Goal: Task Accomplishment & Management: Use online tool/utility

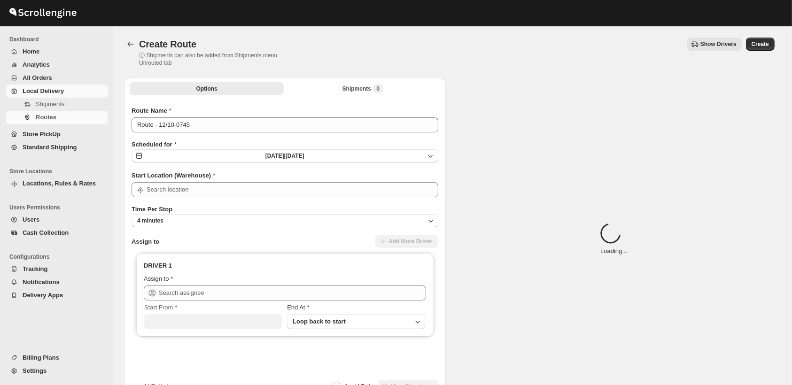
type input "Shop"
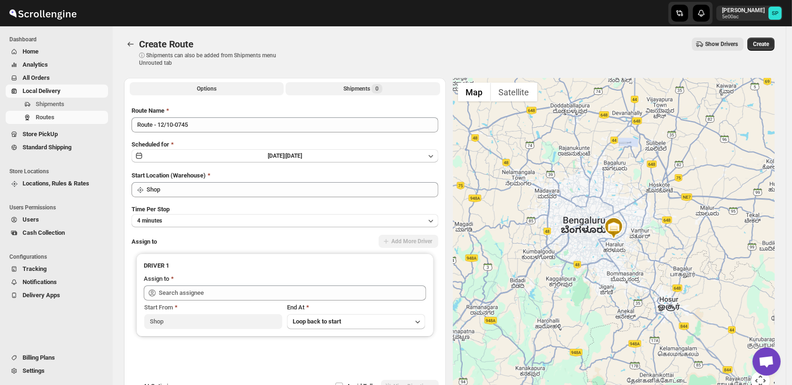
click at [368, 88] on div "Shipments 0" at bounding box center [362, 88] width 39 height 9
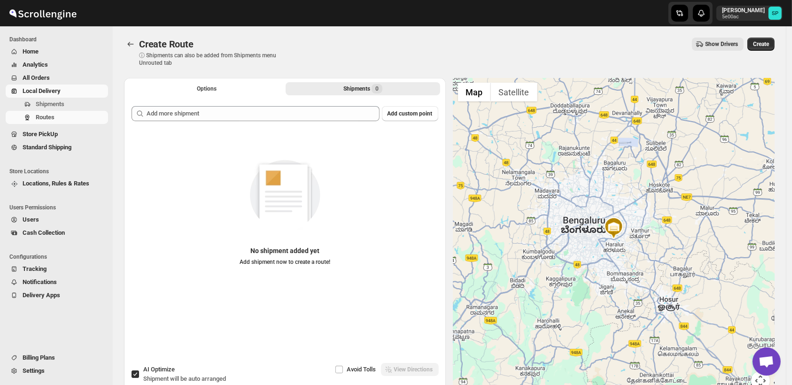
click at [308, 105] on div "Add custom point No shipment added yet Add shipment now to create a route!" at bounding box center [285, 228] width 322 height 259
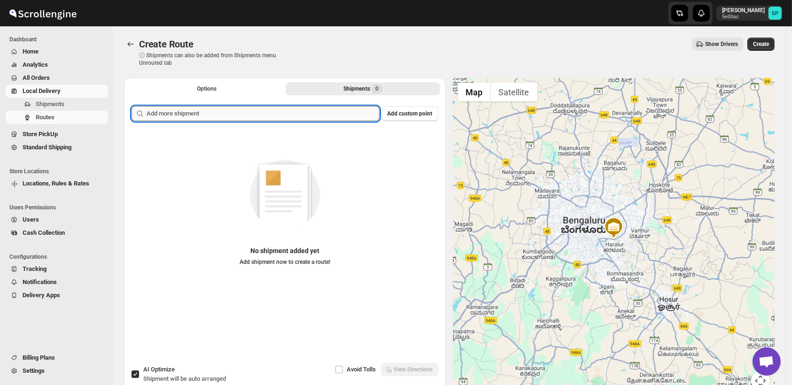
click at [243, 112] on input "text" at bounding box center [263, 113] width 233 height 15
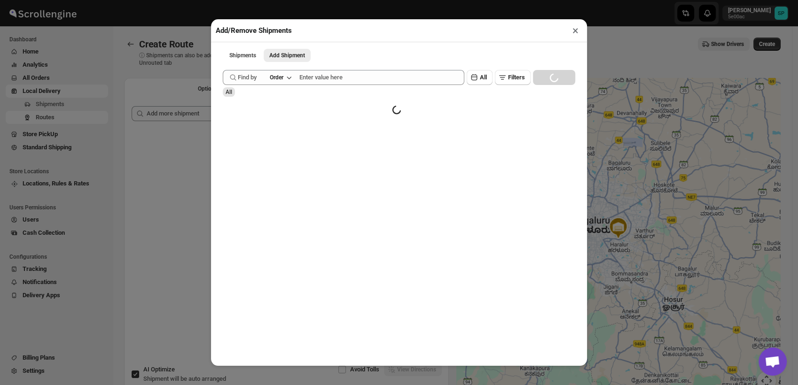
click at [278, 69] on div "Find by Order" at bounding box center [259, 73] width 76 height 21
click at [282, 84] on button "Order" at bounding box center [280, 77] width 32 height 13
click at [285, 135] on div "Order Tag" at bounding box center [273, 132] width 26 height 9
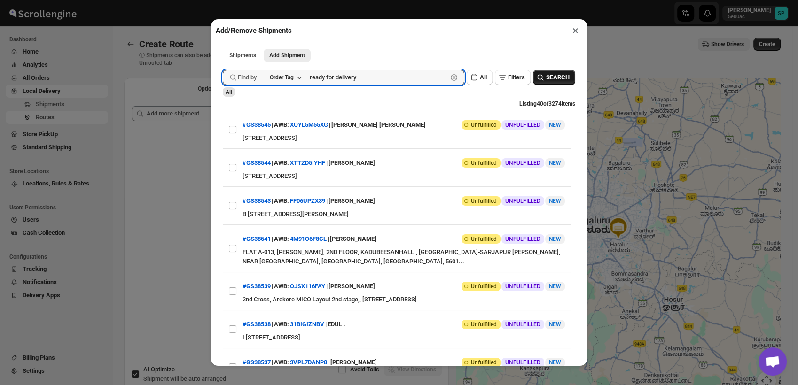
type input "ready for delivery"
click at [546, 80] on span "SEARCH" at bounding box center [557, 77] width 23 height 9
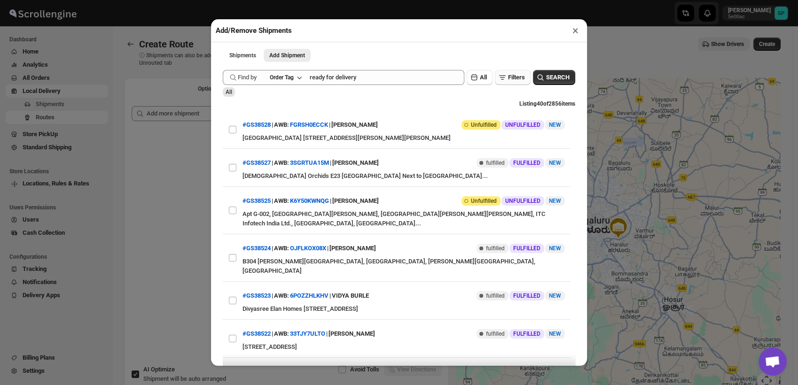
click at [509, 73] on button "Filters" at bounding box center [513, 77] width 36 height 15
click at [502, 120] on span "Add Filter" at bounding box center [509, 123] width 24 height 8
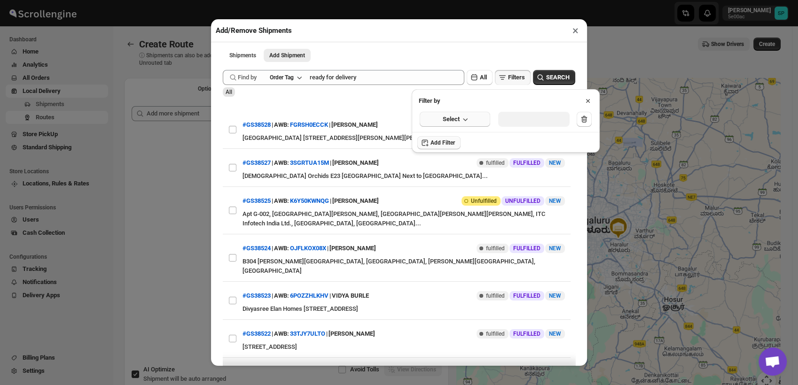
click at [458, 123] on span "Select" at bounding box center [450, 119] width 17 height 9
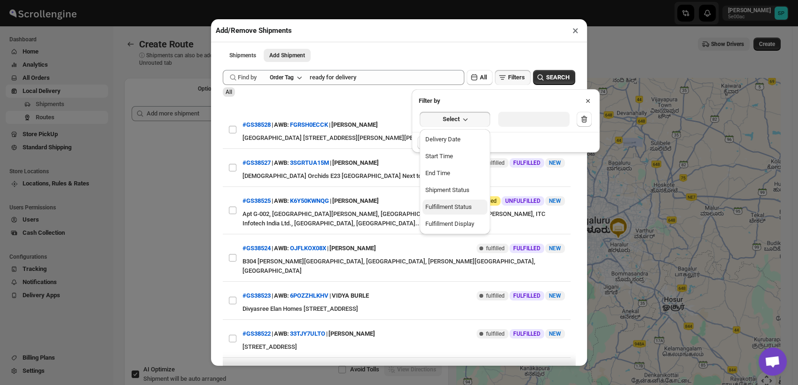
click at [455, 205] on div "Fulfillment Status" at bounding box center [448, 206] width 47 height 9
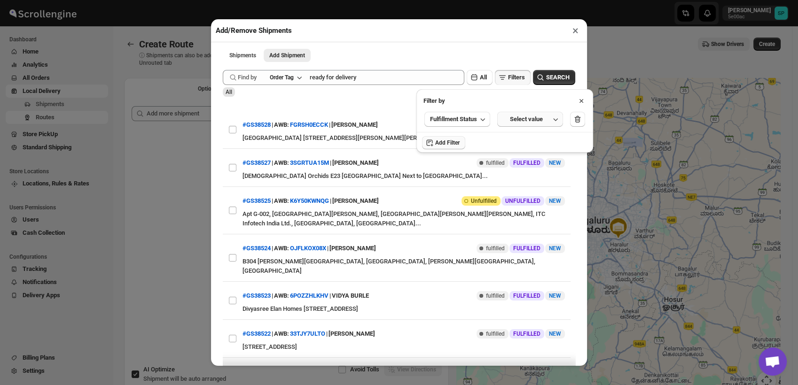
click at [522, 121] on div "Select value" at bounding box center [526, 119] width 47 height 9
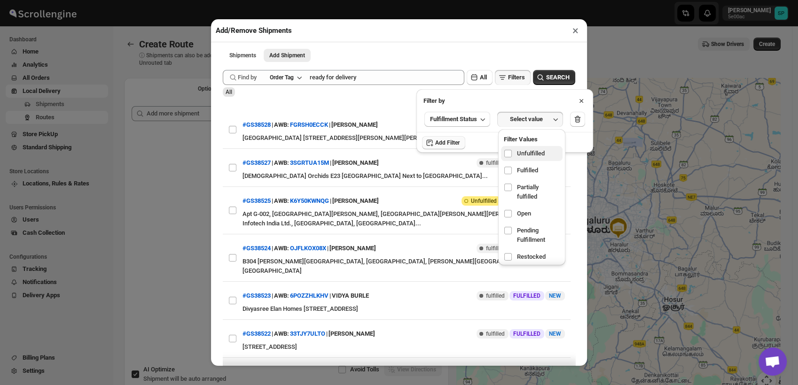
click at [521, 156] on span "Unfulfilled" at bounding box center [531, 153] width 28 height 9
click at [512, 156] on input "checkbox" at bounding box center [508, 154] width 8 height 8
checkbox input "true"
click at [549, 80] on span "SEARCH" at bounding box center [557, 77] width 23 height 9
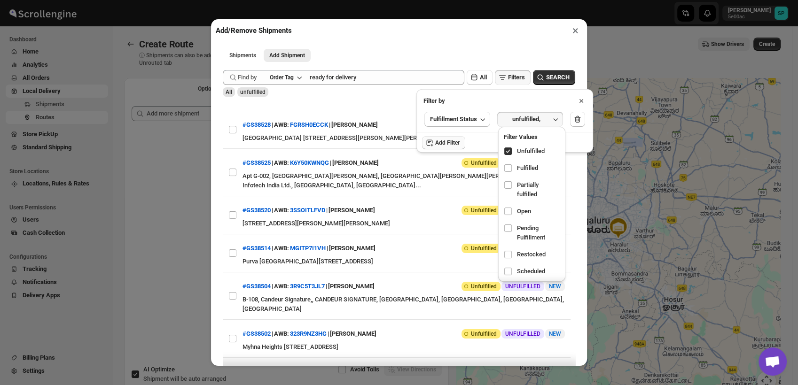
click at [583, 100] on icon at bounding box center [580, 100] width 9 height 9
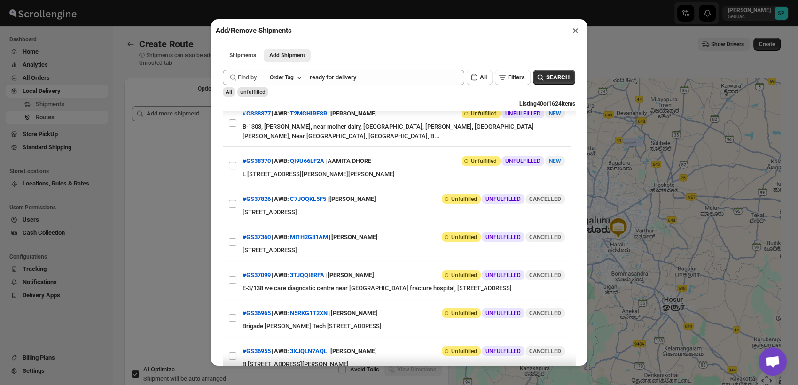
scroll to position [365, 0]
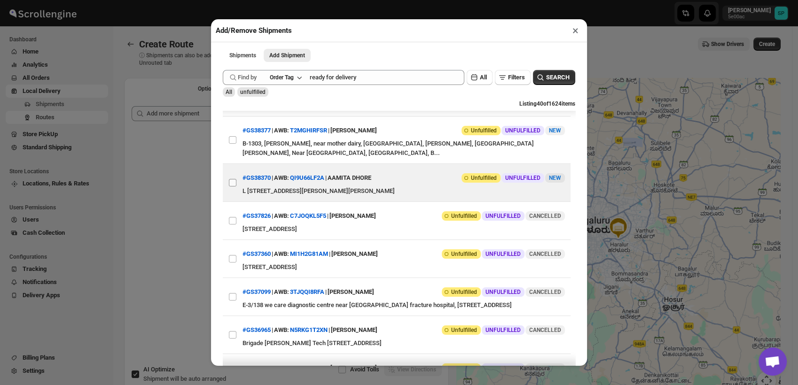
click at [233, 186] on input "View details for 68e4dce9d1fc2f773f2b24a9" at bounding box center [233, 183] width 8 height 8
checkbox input "true"
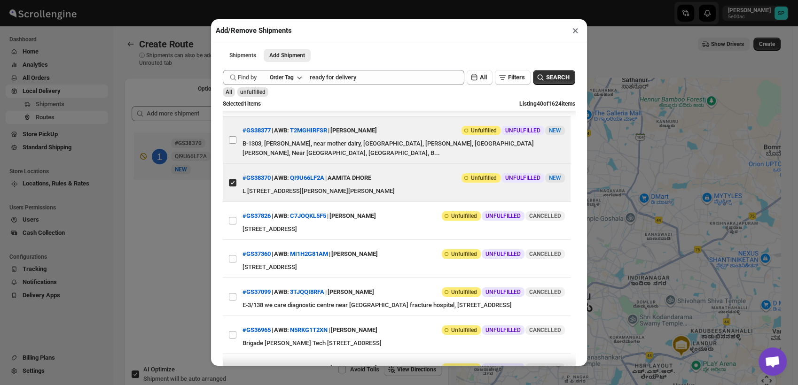
click at [232, 144] on input "View details for 68e4fe49d1fc2f773f2b2698" at bounding box center [233, 140] width 8 height 8
checkbox input "true"
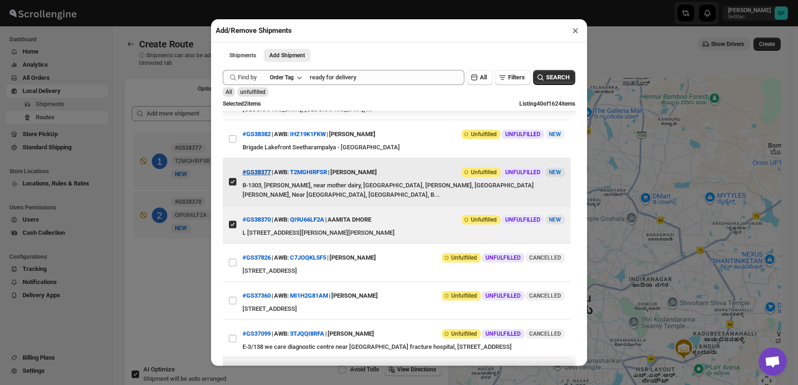
scroll to position [313, 0]
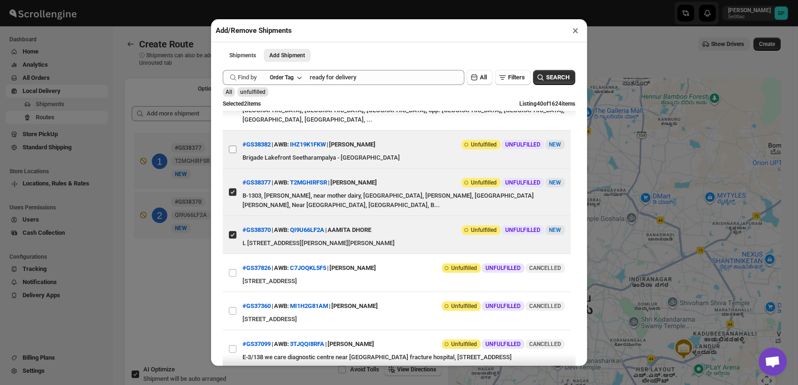
click at [229, 153] on input "View details for 68e5144cd1fc2f773f2b283d" at bounding box center [233, 150] width 8 height 8
checkbox input "true"
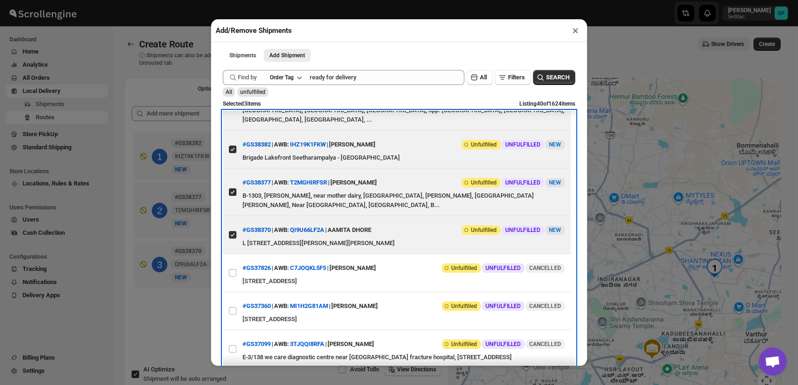
click at [233, 111] on span at bounding box center [232, 106] width 8 height 8
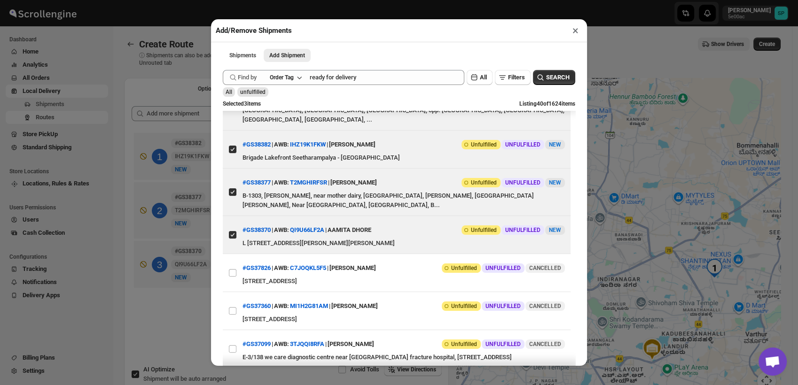
click at [233, 110] on input "View details for 68e69af1d1fc2f773f2b402d" at bounding box center [233, 107] width 8 height 8
checkbox input "true"
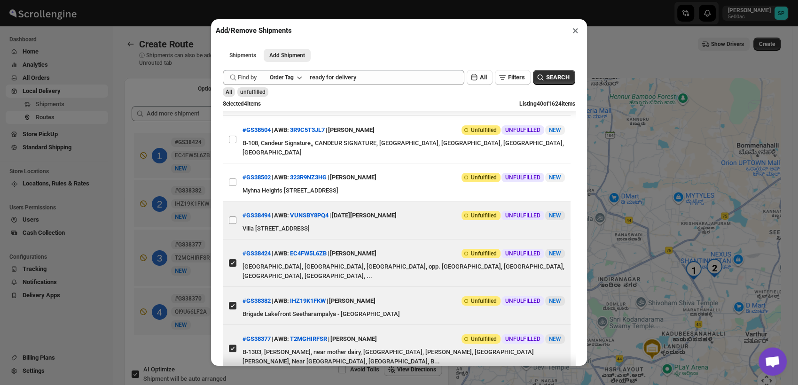
click at [233, 224] on input "View details for 68e9c142d1fc2f773f2b74e9" at bounding box center [233, 221] width 8 height 8
checkbox input "true"
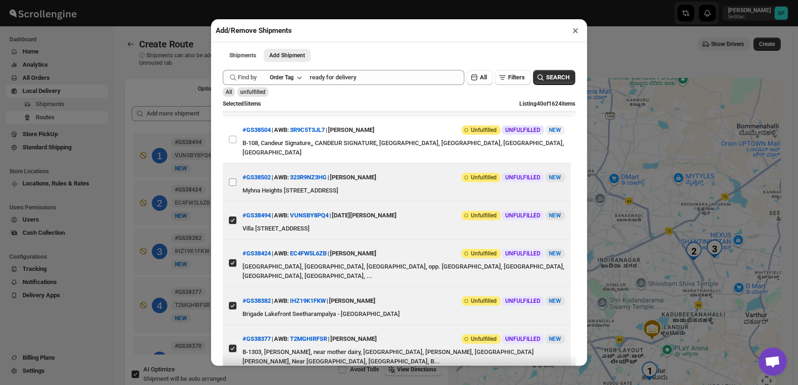
click at [231, 184] on input "View details for 68ea471fd1fc2f773f2b7aa3" at bounding box center [233, 182] width 8 height 8
checkbox input "true"
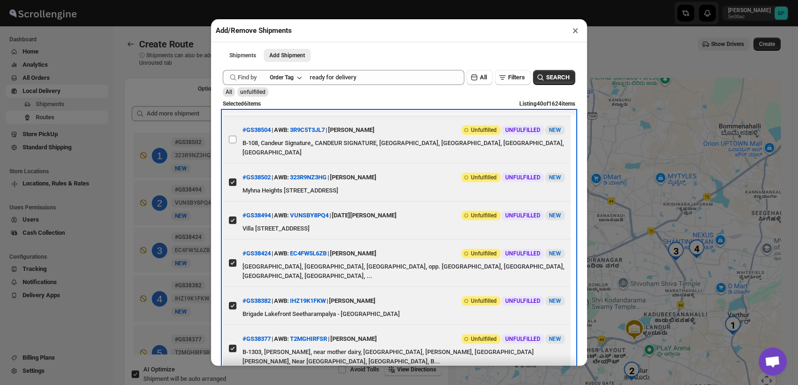
click at [238, 140] on label "View details for 68ea4a79d1fc2f773f2b7ad7" at bounding box center [233, 139] width 20 height 47
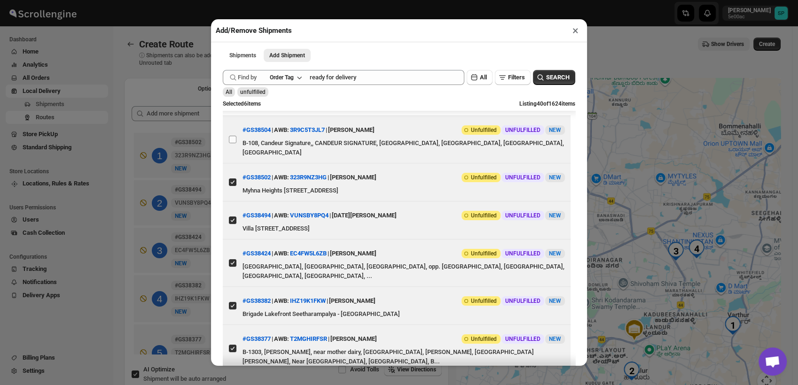
click at [236, 140] on input "View details for 68ea4a79d1fc2f773f2b7ad7" at bounding box center [233, 140] width 8 height 8
checkbox input "true"
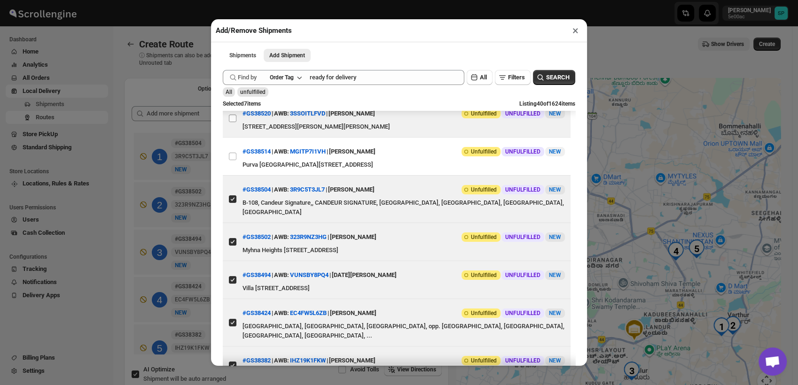
scroll to position [52, 0]
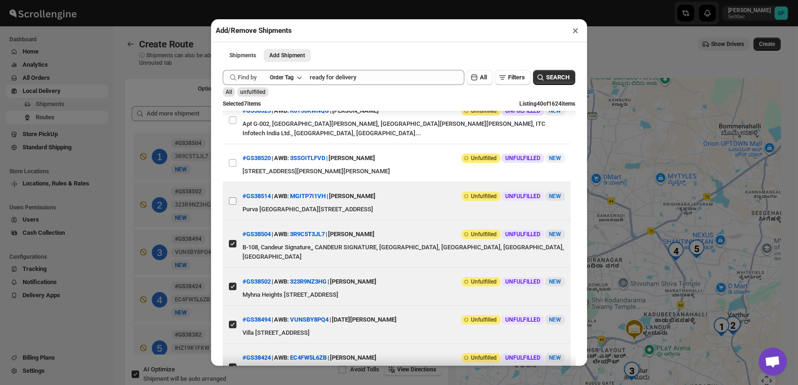
click at [229, 200] on input "View details for 68eab506d1fc2f773f2b80ea" at bounding box center [233, 201] width 8 height 8
checkbox input "true"
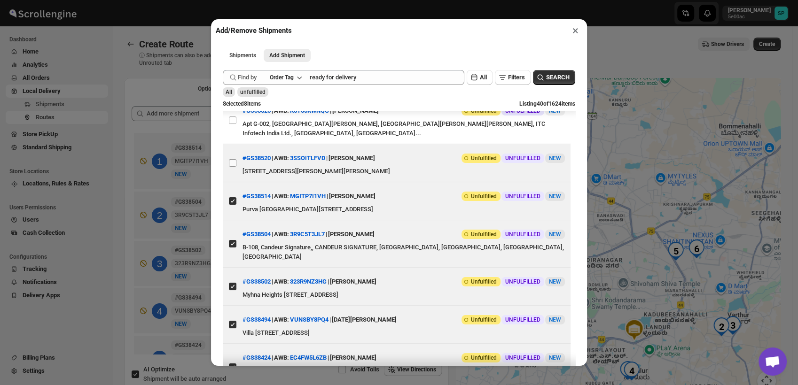
click at [233, 162] on input "View details for 68eb2830d1fc2f773f2b8424" at bounding box center [233, 163] width 8 height 8
checkbox input "true"
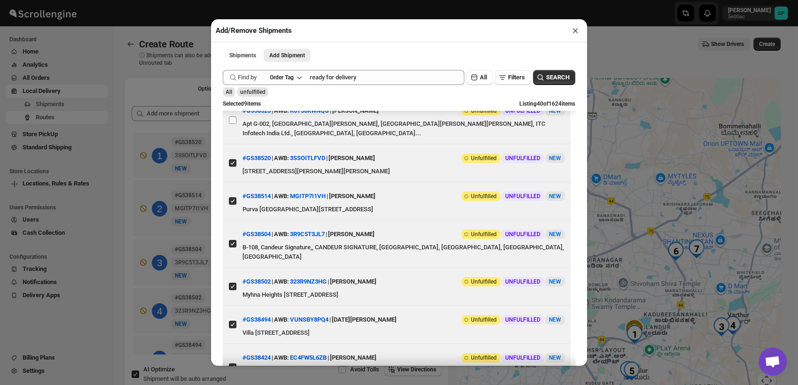
click at [231, 119] on input "View details for 68eb3d50d1fc2f773f2b8574" at bounding box center [233, 120] width 8 height 8
checkbox input "true"
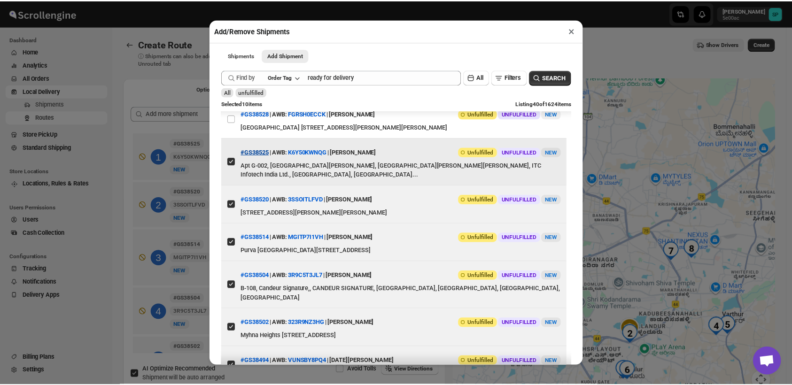
scroll to position [0, 0]
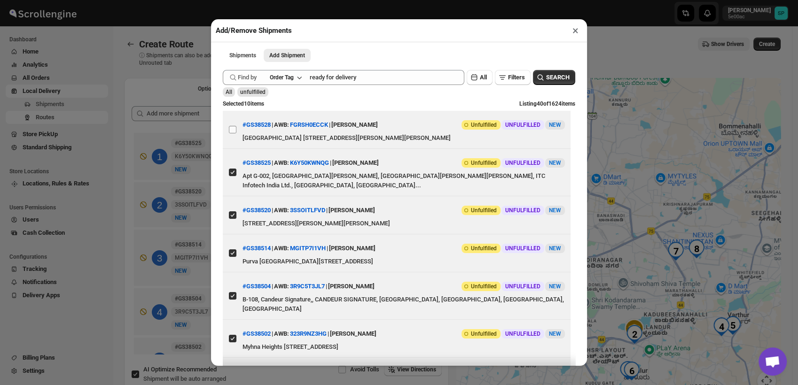
click at [230, 133] on input "View details for 68eb4bcfd1fc2f773f2b8604" at bounding box center [233, 130] width 8 height 8
checkbox input "true"
click at [573, 36] on button "×" at bounding box center [575, 30] width 14 height 13
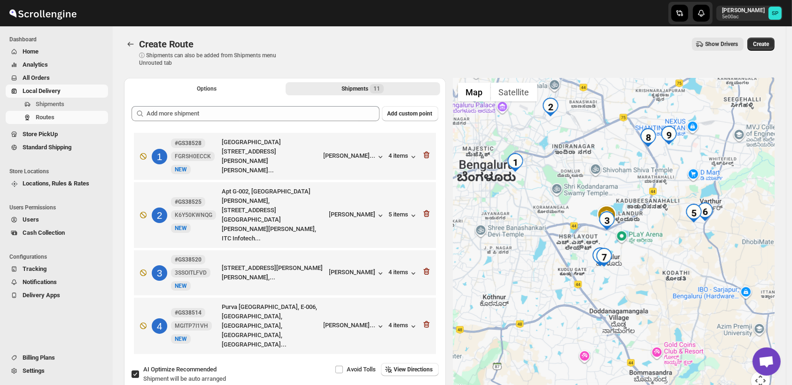
drag, startPoint x: 684, startPoint y: 301, endPoint x: 659, endPoint y: 204, distance: 100.3
click at [659, 202] on div at bounding box center [614, 240] width 322 height 324
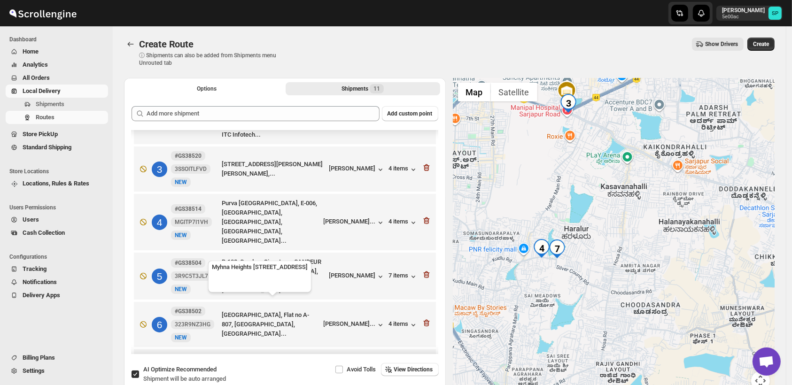
scroll to position [104, 0]
click at [360, 217] on div "[PERSON_NAME]..." at bounding box center [350, 220] width 52 height 7
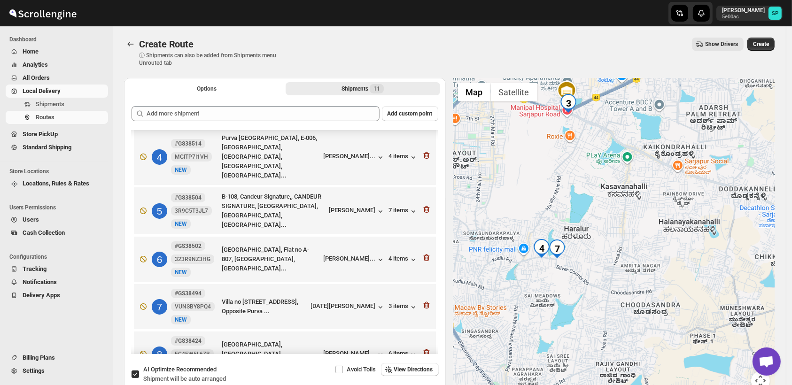
scroll to position [261, 0]
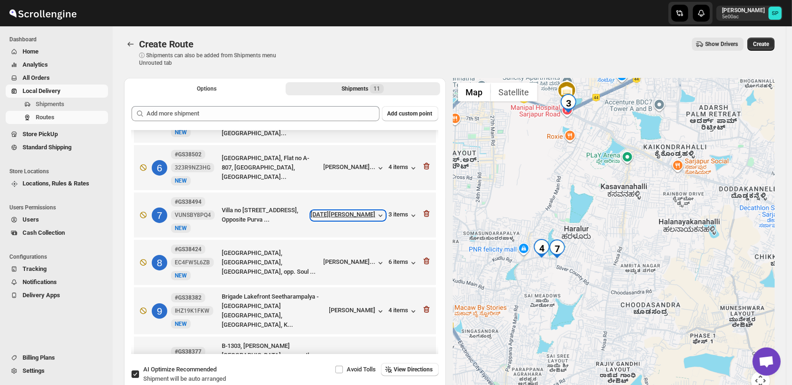
click at [366, 211] on div "[DATE][PERSON_NAME]" at bounding box center [348, 215] width 74 height 9
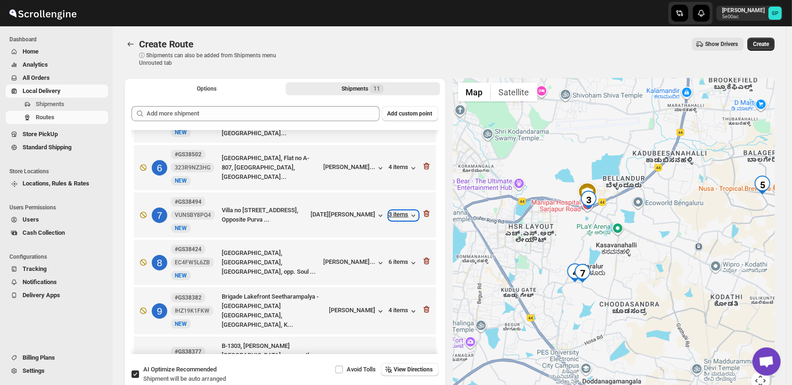
click at [389, 211] on div "3 items" at bounding box center [403, 215] width 29 height 9
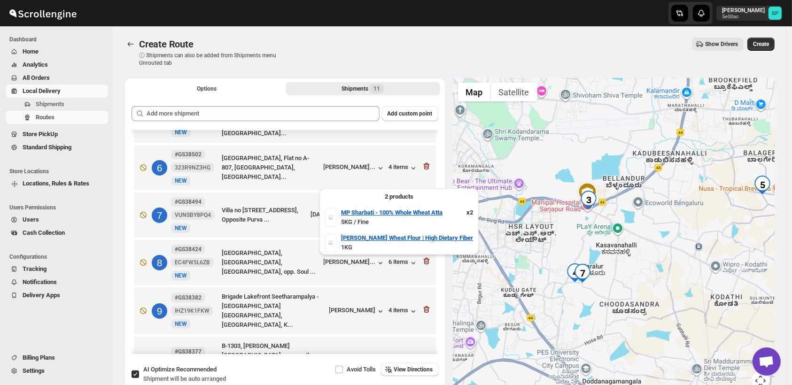
click at [389, 211] on div "3 items" at bounding box center [403, 215] width 29 height 9
